Goal: Information Seeking & Learning: Learn about a topic

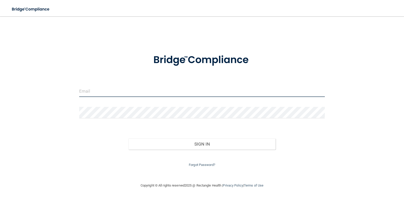
click at [99, 93] on input "email" at bounding box center [202, 90] width 246 height 11
type input "[EMAIL_ADDRESS][DOMAIN_NAME]"
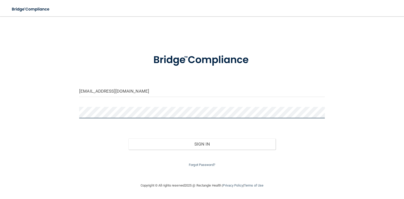
click at [129, 138] on button "Sign In" at bounding box center [203, 143] width 148 height 11
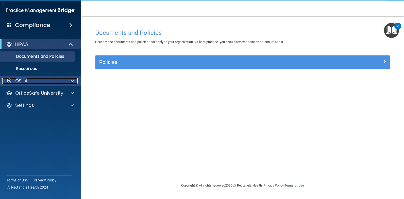
click at [70, 80] on div at bounding box center [71, 81] width 13 height 6
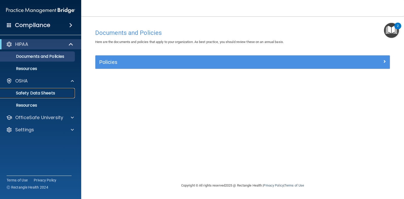
click at [39, 92] on p "Safety Data Sheets" at bounding box center [37, 92] width 69 height 5
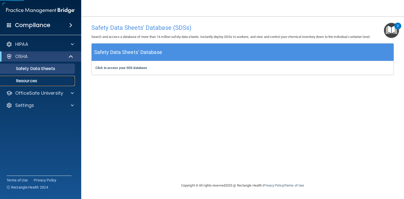
click at [31, 77] on link "Resources" at bounding box center [35, 81] width 80 height 10
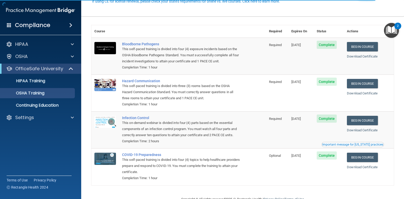
scroll to position [39, 0]
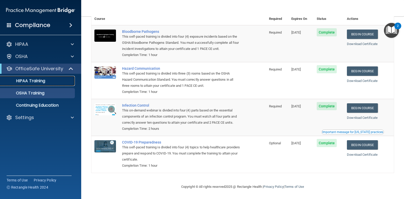
click at [41, 80] on p "HIPAA Training" at bounding box center [24, 80] width 42 height 5
